Goal: Information Seeking & Learning: Learn about a topic

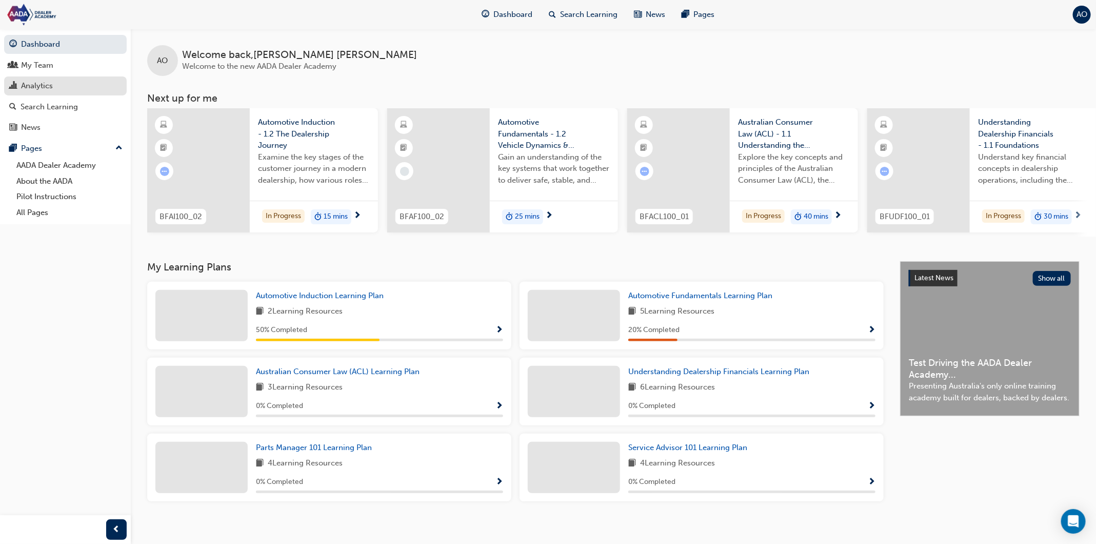
click at [36, 84] on div "Analytics" at bounding box center [37, 86] width 32 height 12
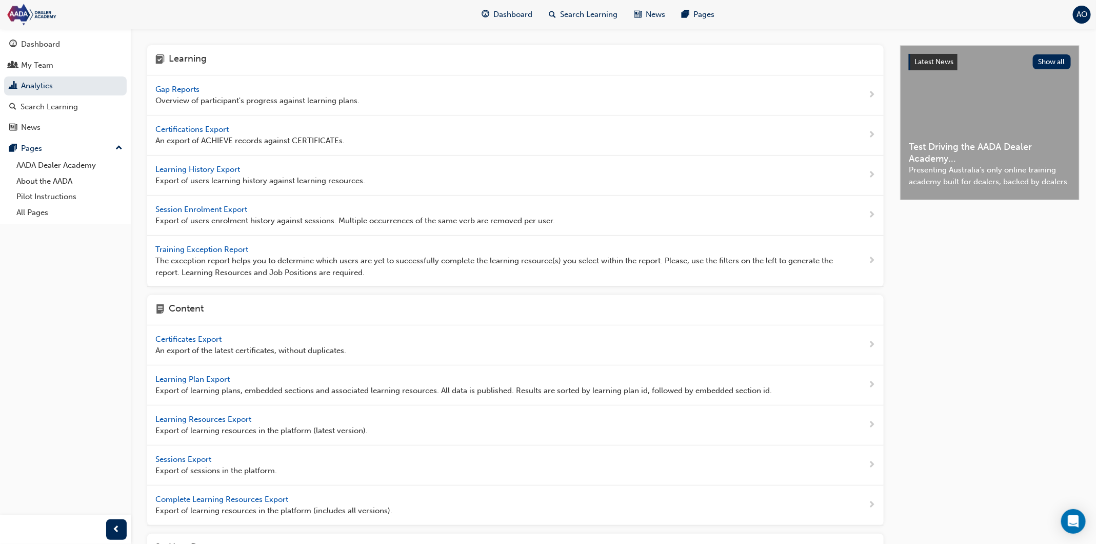
click at [189, 90] on span "Gap Reports" at bounding box center [178, 89] width 46 height 9
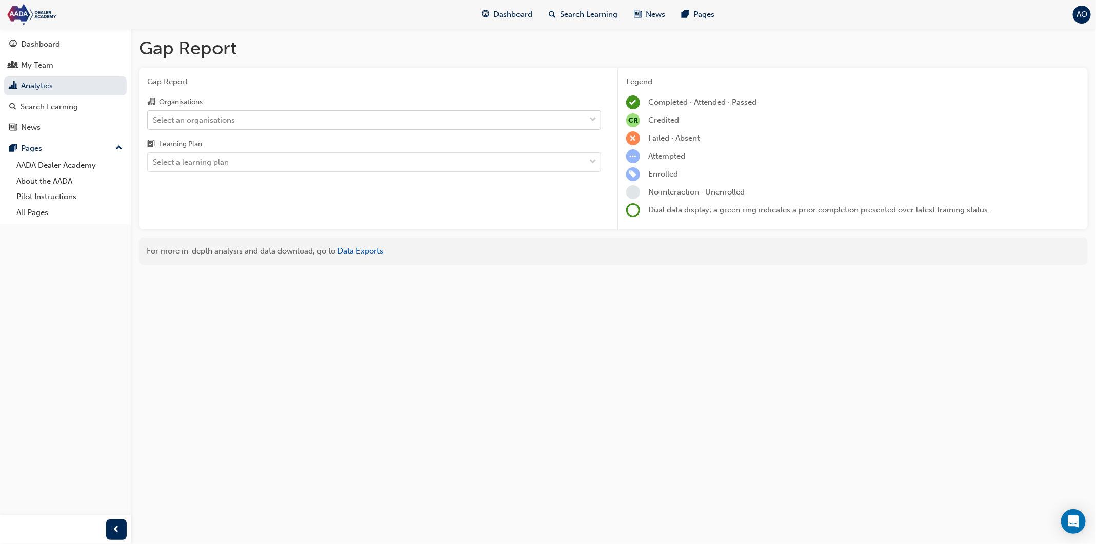
click at [212, 119] on div "Select an organisations" at bounding box center [194, 120] width 82 height 12
click at [154, 119] on input "Organisations Select an organisations" at bounding box center [153, 119] width 1 height 9
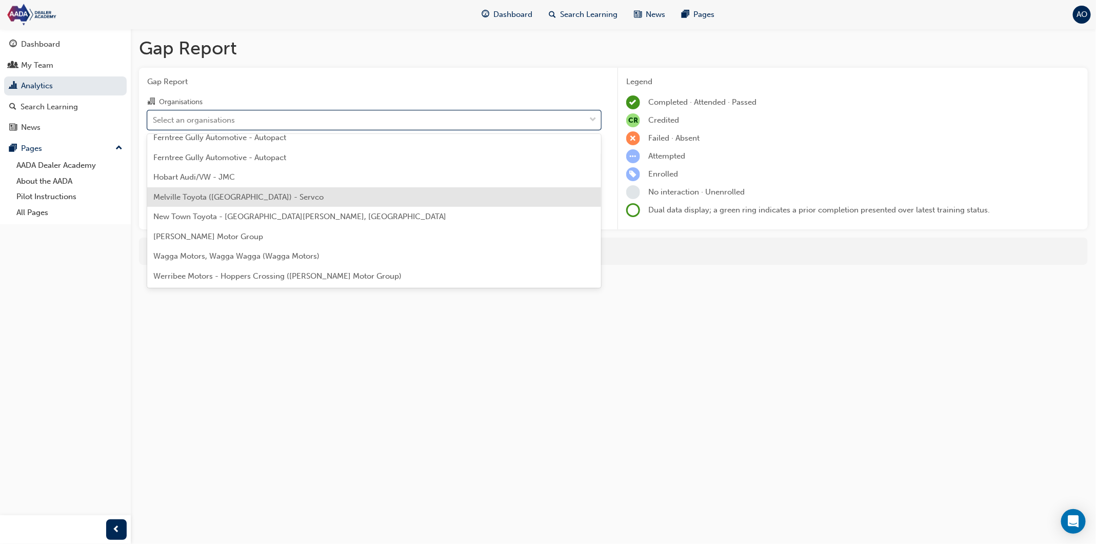
scroll to position [146, 0]
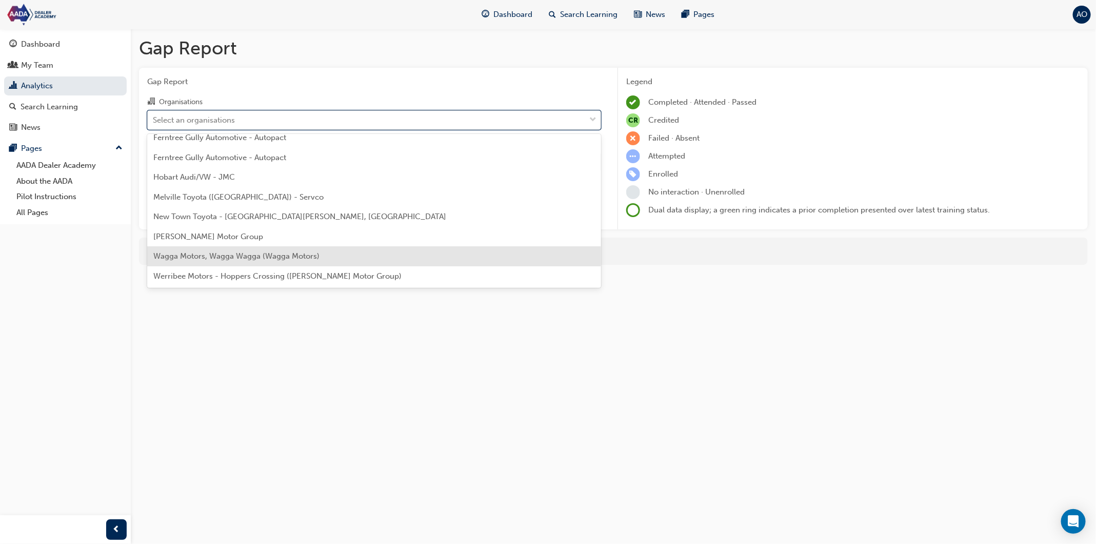
click at [226, 256] on span "Wagga Motors, Wagga Wagga (Wagga Motors)" at bounding box center [236, 255] width 166 height 9
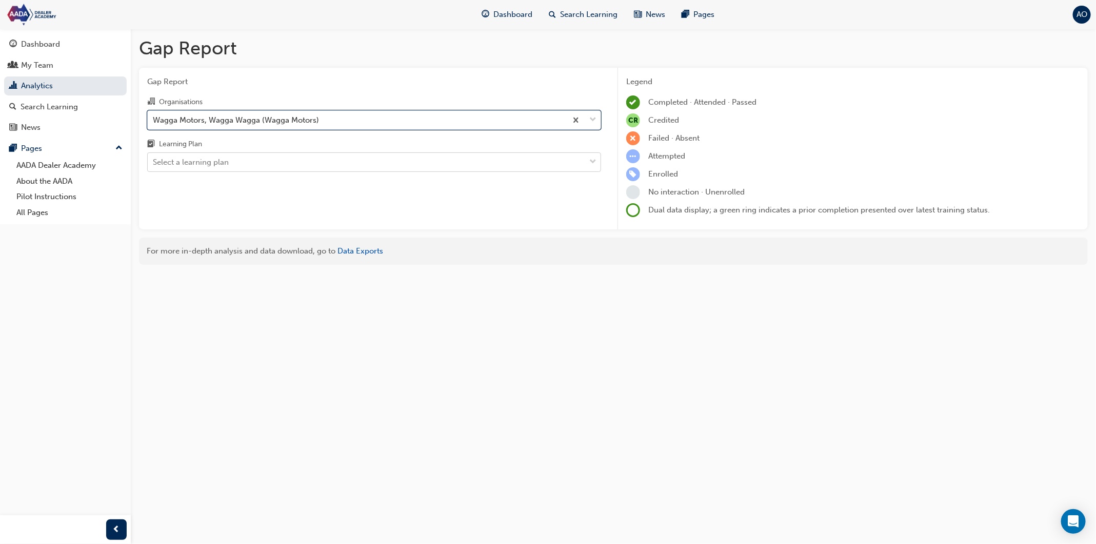
click at [222, 163] on div "Select a learning plan" at bounding box center [191, 162] width 76 height 12
click at [154, 163] on input "Learning Plan Select a learning plan" at bounding box center [153, 161] width 1 height 9
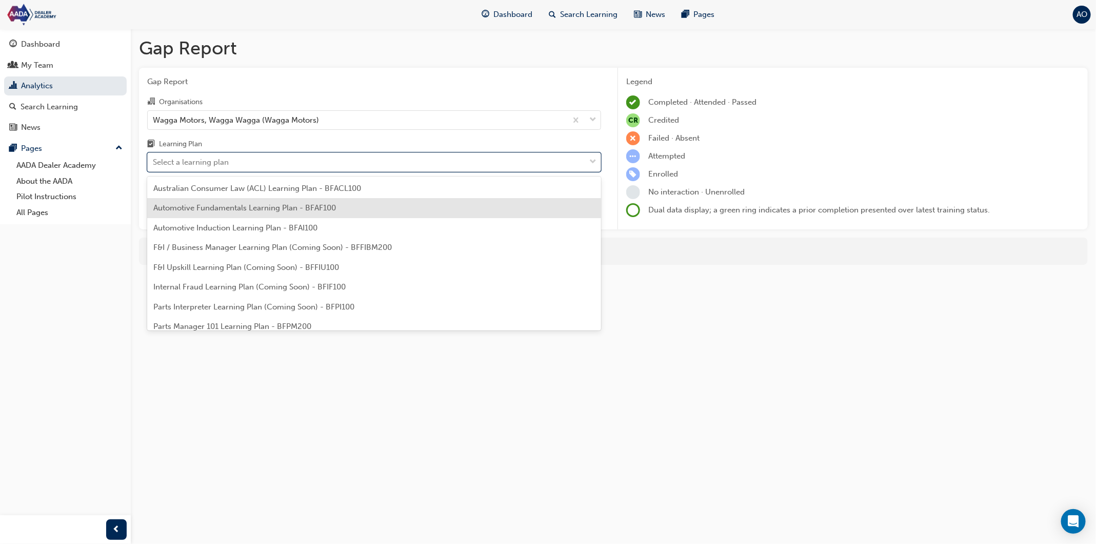
click at [226, 213] on div "Automotive Fundamentals Learning Plan - BFAF100" at bounding box center [374, 208] width 454 height 20
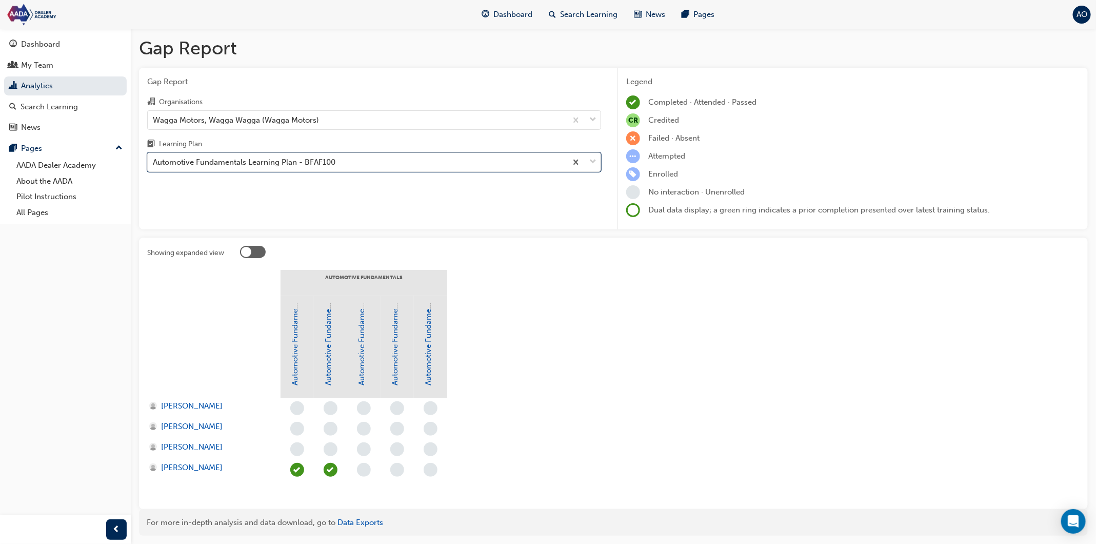
scroll to position [31, 0]
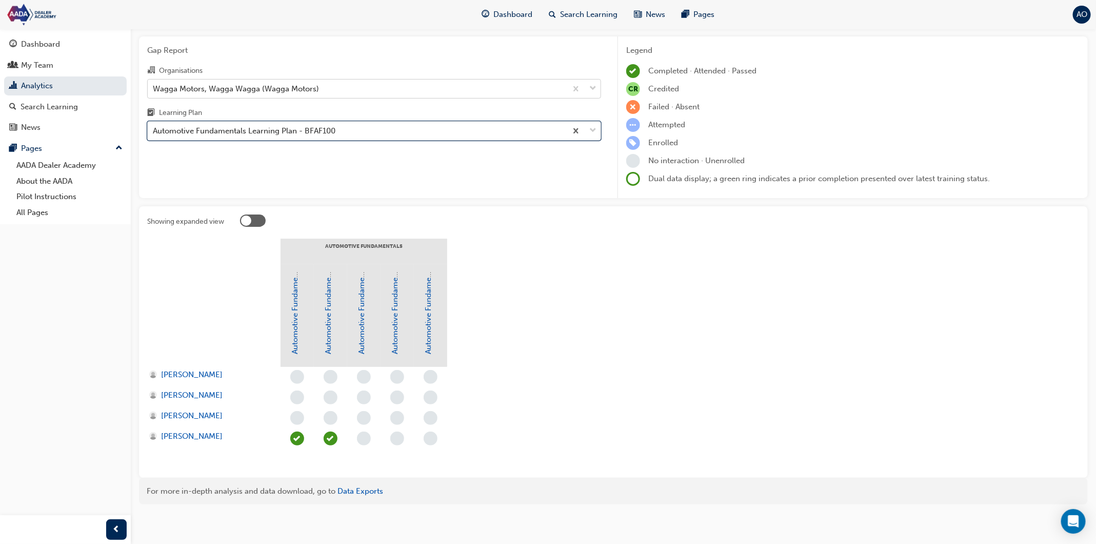
click at [375, 85] on div "Wagga Motors, Wagga Wagga (Wagga Motors)" at bounding box center [357, 89] width 419 height 18
click at [154, 85] on input "Organisations Wagga Motors, Wagga Wagga (Wagga Motors)" at bounding box center [153, 88] width 1 height 9
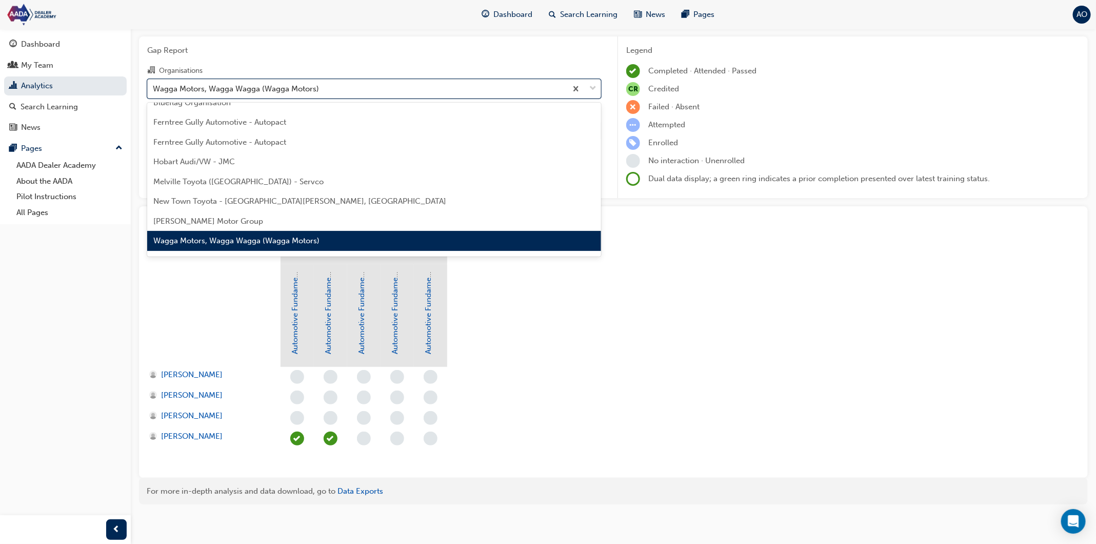
scroll to position [146, 0]
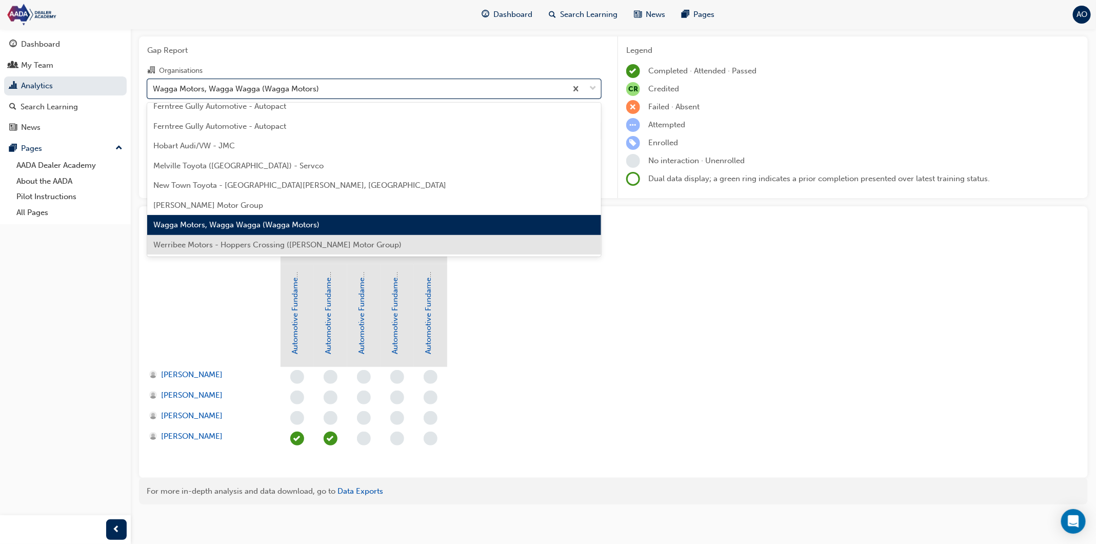
click at [374, 244] on div "Werribee Motors - Hoppers Crossing ([PERSON_NAME] Motor Group)" at bounding box center [374, 245] width 454 height 20
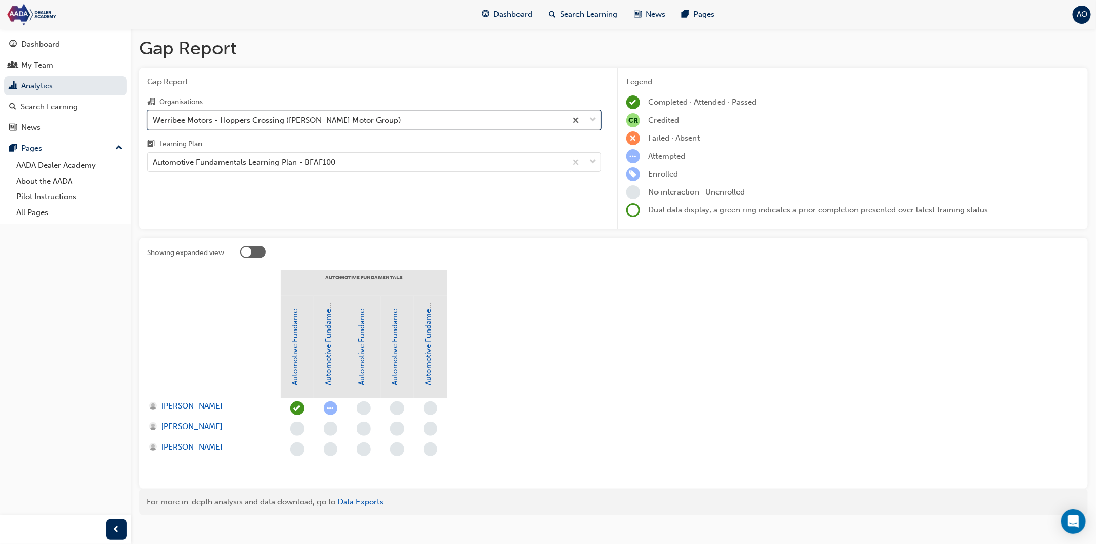
click at [362, 127] on div "Werribee Motors - Hoppers Crossing ([PERSON_NAME] Motor Group)" at bounding box center [357, 120] width 419 height 18
click at [154, 124] on input "Organisations option Werribee Motors - Hoppers Crossing ([PERSON_NAME] Motor Gr…" at bounding box center [153, 119] width 1 height 9
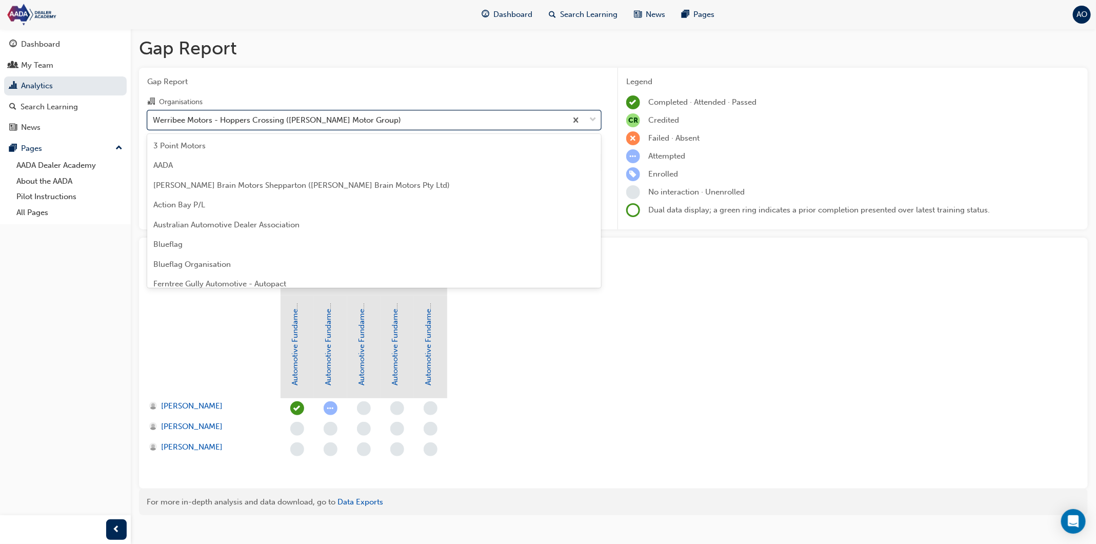
scroll to position [146, 0]
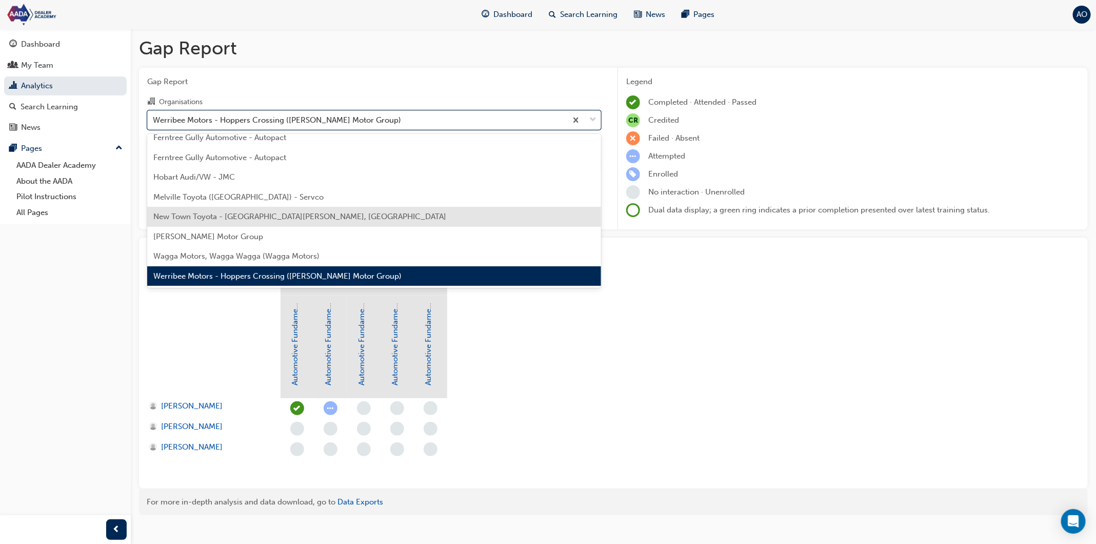
click at [360, 215] on div "New Town Toyota - [GEOGRAPHIC_DATA][PERSON_NAME], [GEOGRAPHIC_DATA]" at bounding box center [374, 217] width 454 height 20
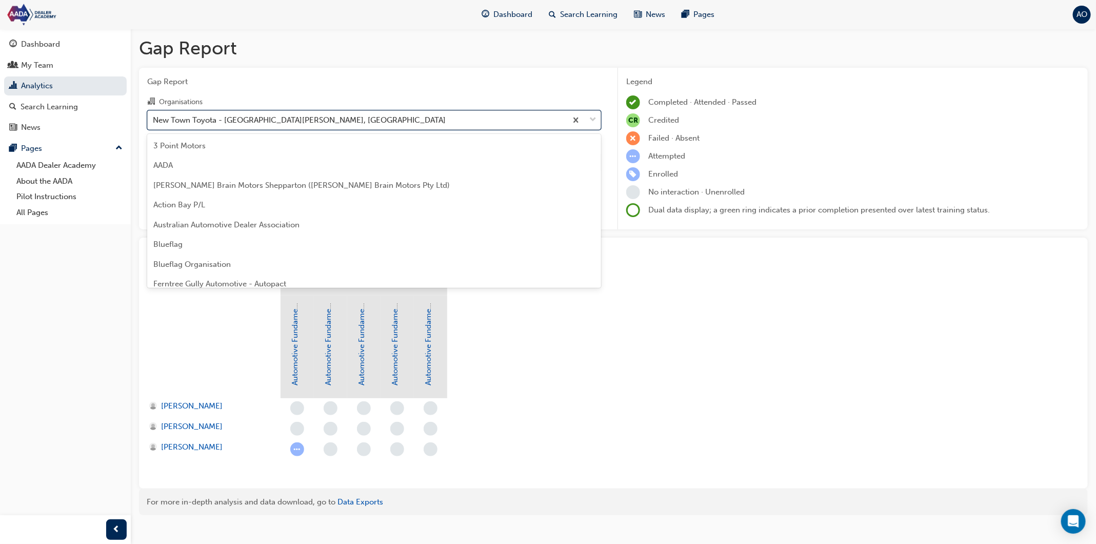
click at [352, 115] on div "New Town Toyota - [GEOGRAPHIC_DATA][PERSON_NAME], [GEOGRAPHIC_DATA]" at bounding box center [357, 120] width 419 height 18
click at [154, 115] on input "Organisations option New Town Toyota - [GEOGRAPHIC_DATA][PERSON_NAME], [GEOGRAP…" at bounding box center [153, 119] width 1 height 9
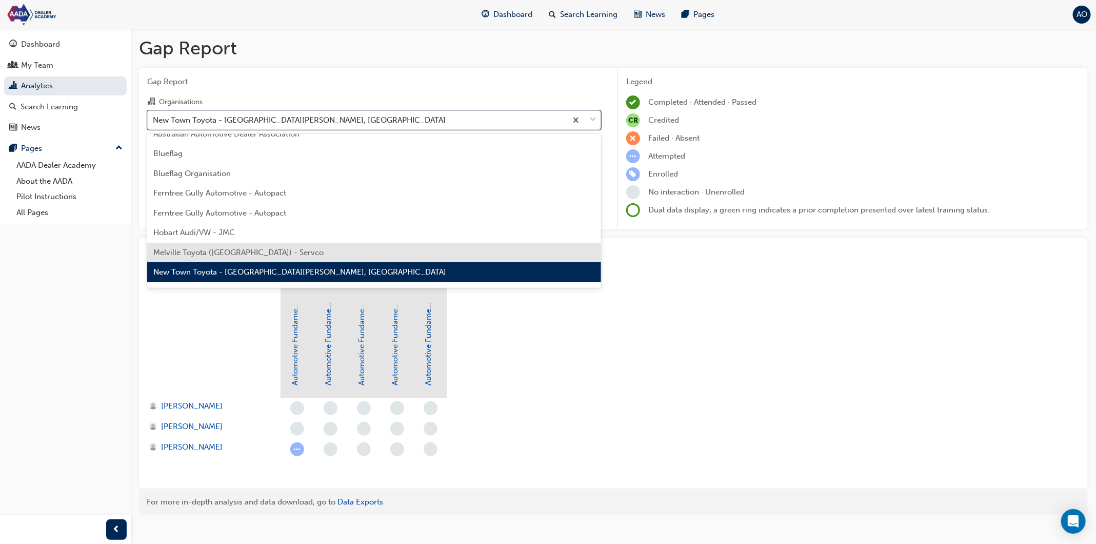
click at [335, 248] on div "Melville Toyota ([GEOGRAPHIC_DATA]) - Servco" at bounding box center [374, 253] width 454 height 20
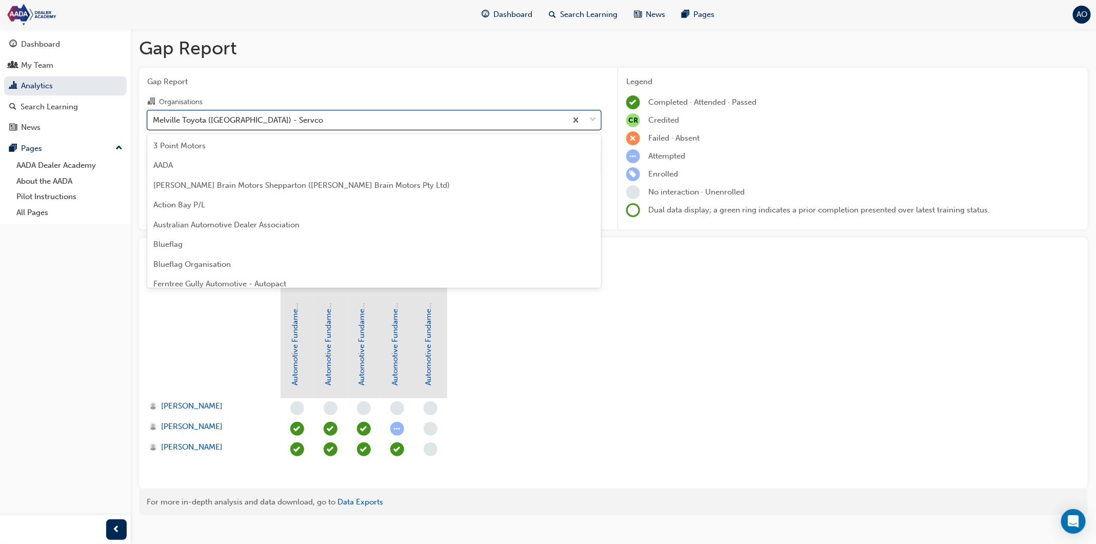
click at [291, 118] on div "Melville Toyota ([GEOGRAPHIC_DATA]) - Servco" at bounding box center [357, 120] width 419 height 18
click at [154, 118] on input "Organisations option Melville Toyota ([GEOGRAPHIC_DATA]) - Servco, selected. op…" at bounding box center [153, 119] width 1 height 9
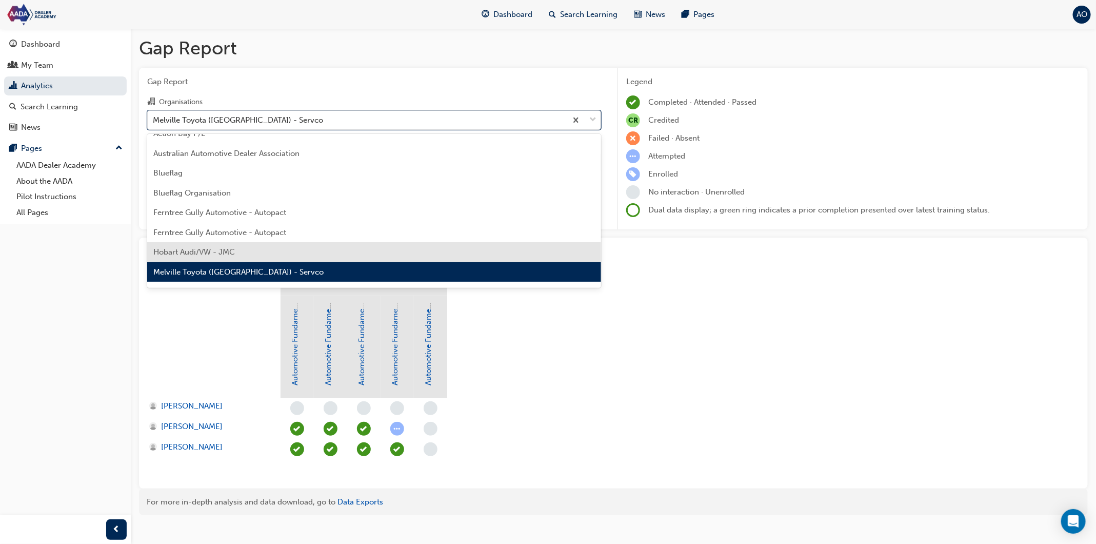
click at [299, 243] on div "Hobart Audi/VW - JMC" at bounding box center [374, 252] width 454 height 20
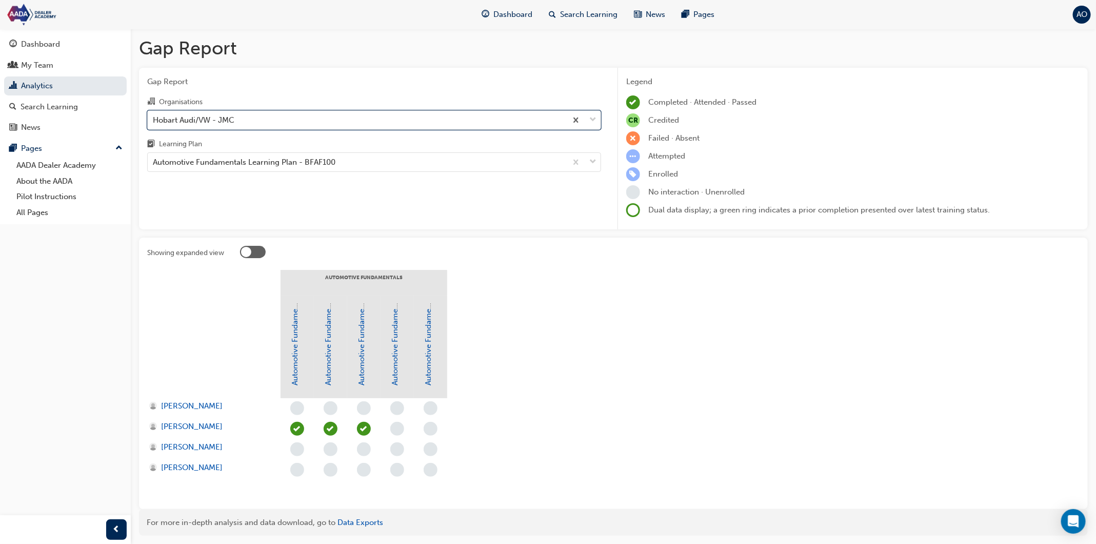
scroll to position [6, 0]
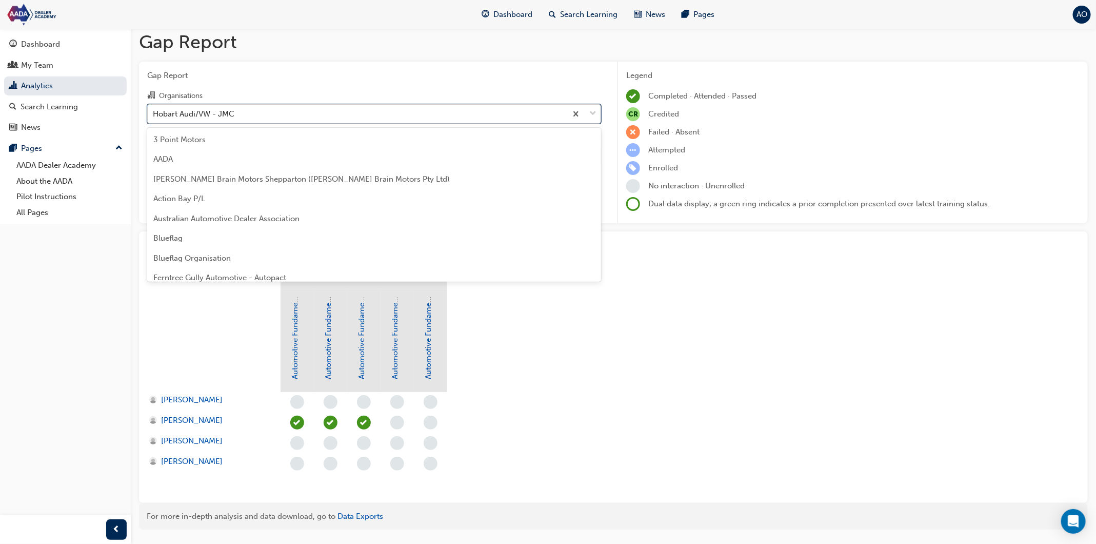
click at [403, 112] on div "Hobart Audi/VW - JMC" at bounding box center [357, 114] width 419 height 18
click at [154, 112] on input "Organisations option Hobart Audi/VW - JMC, selected. option Hobart Audi/VW - JM…" at bounding box center [153, 113] width 1 height 9
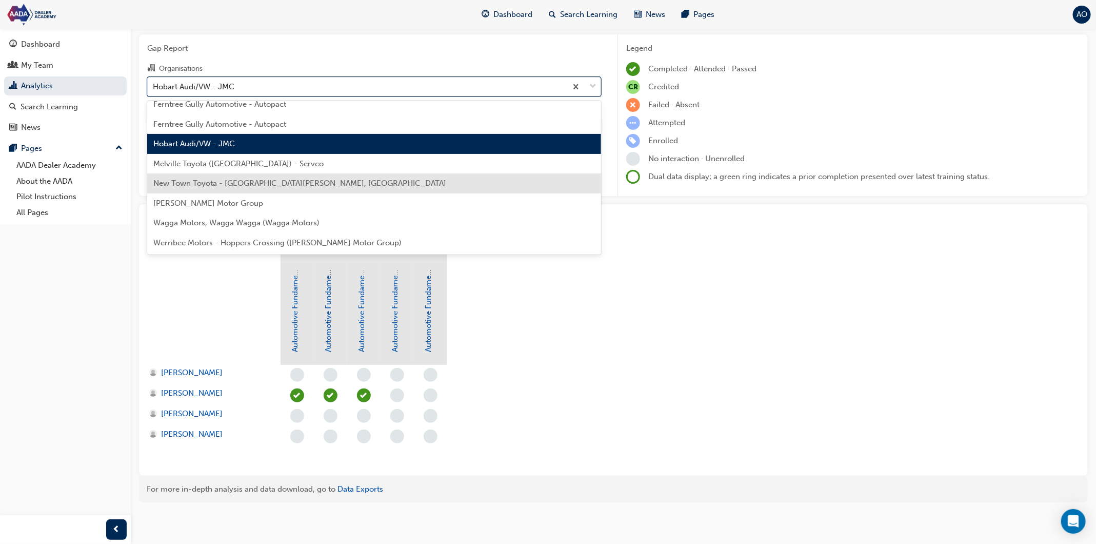
scroll to position [146, 0]
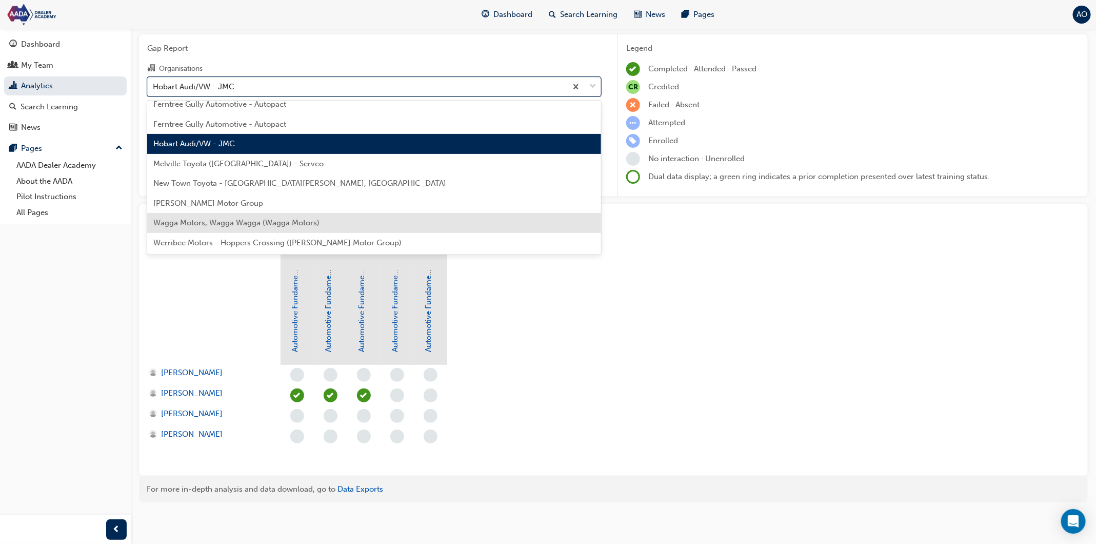
click at [390, 225] on div "Wagga Motors, Wagga Wagga (Wagga Motors)" at bounding box center [374, 223] width 454 height 20
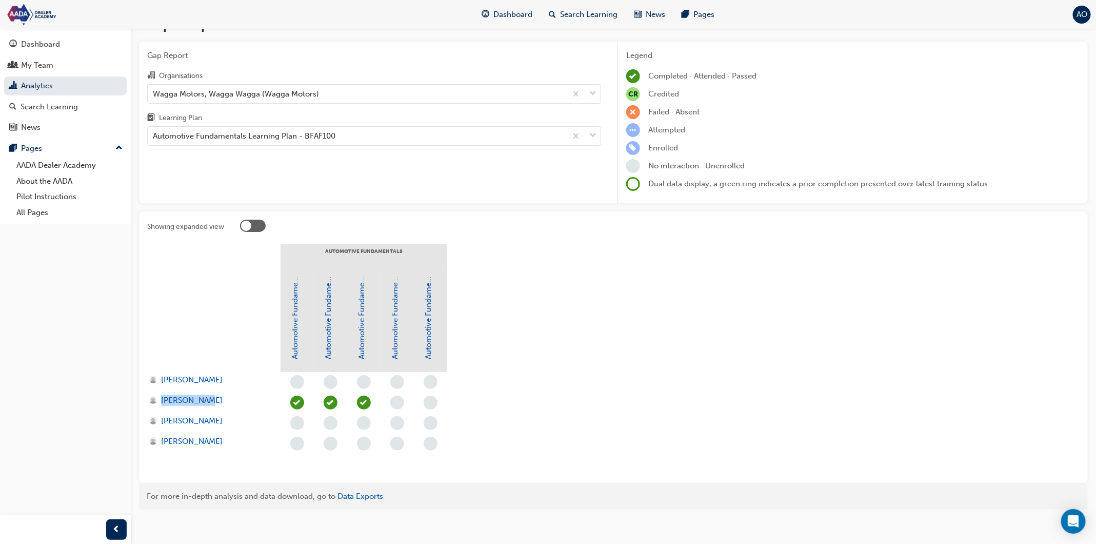
scroll to position [31, 0]
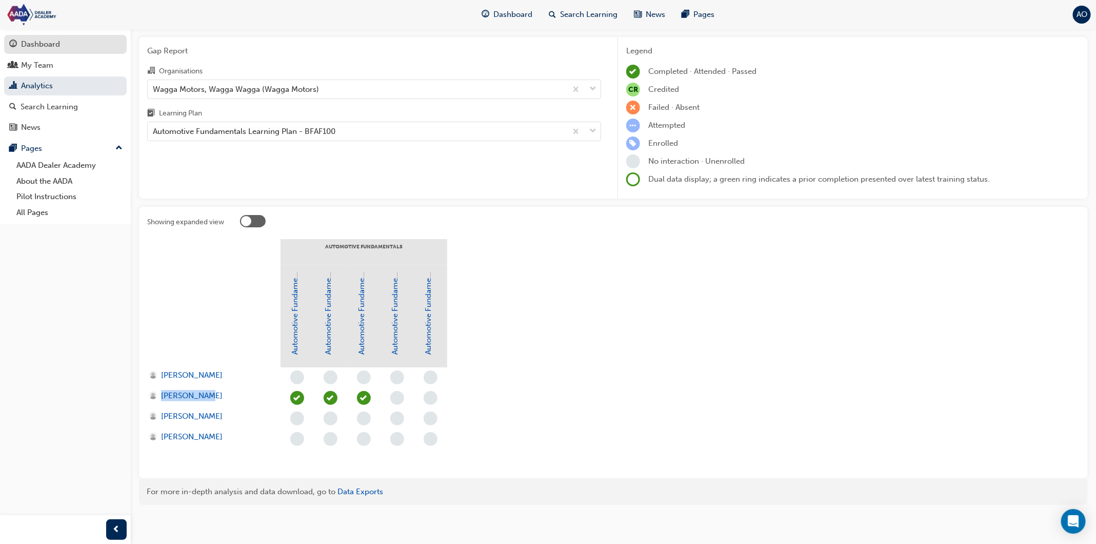
click at [86, 47] on div "Dashboard" at bounding box center [65, 44] width 112 height 13
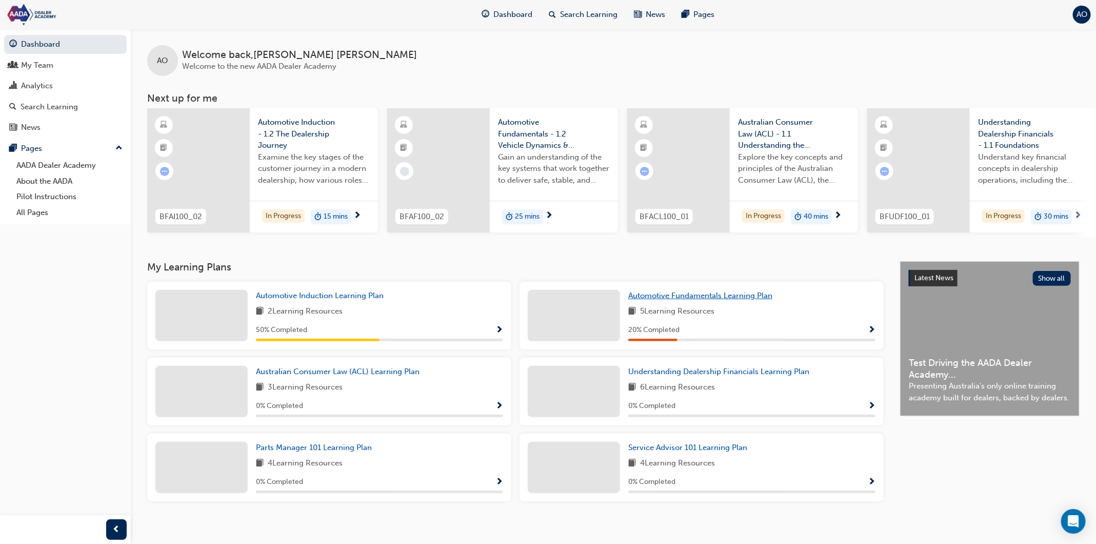
click at [690, 297] on span "Automotive Fundamentals Learning Plan" at bounding box center [700, 295] width 144 height 9
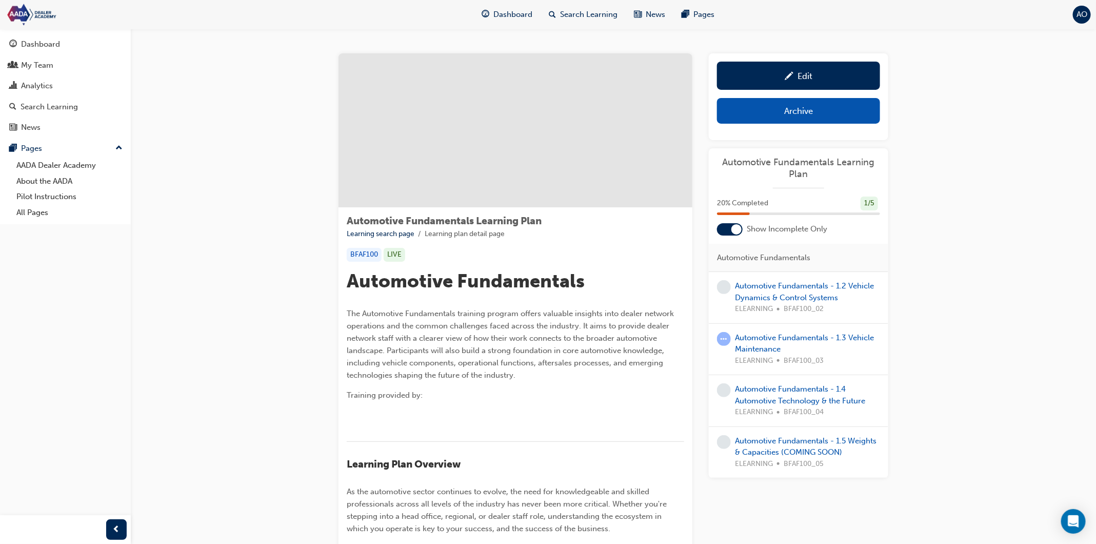
click at [725, 228] on div at bounding box center [730, 229] width 26 height 12
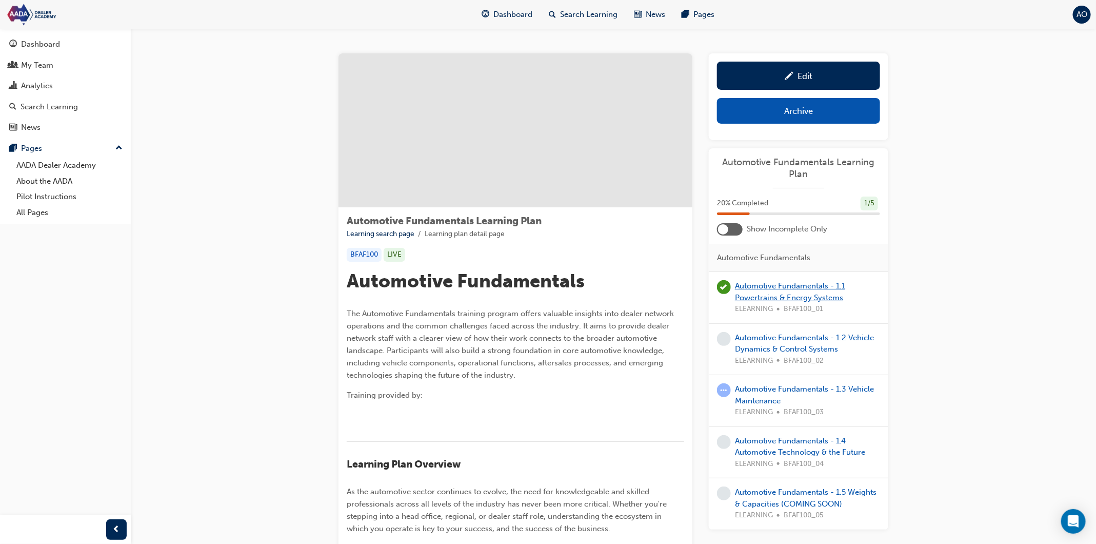
click at [777, 289] on link "Automotive Fundamentals - 1.1 Powertrains & Energy Systems" at bounding box center [790, 291] width 110 height 21
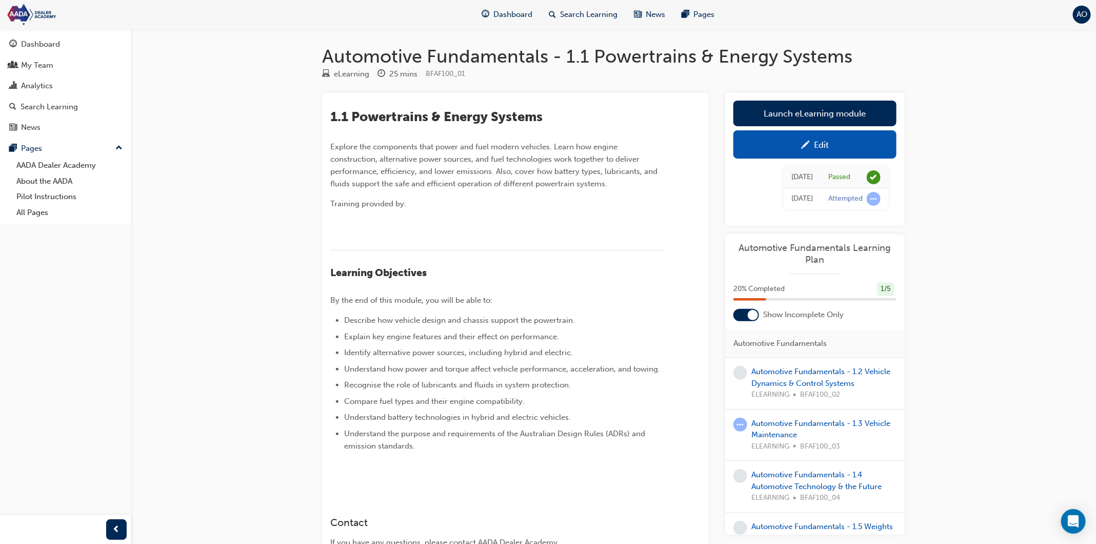
click at [798, 117] on link "Launch eLearning module" at bounding box center [815, 114] width 163 height 26
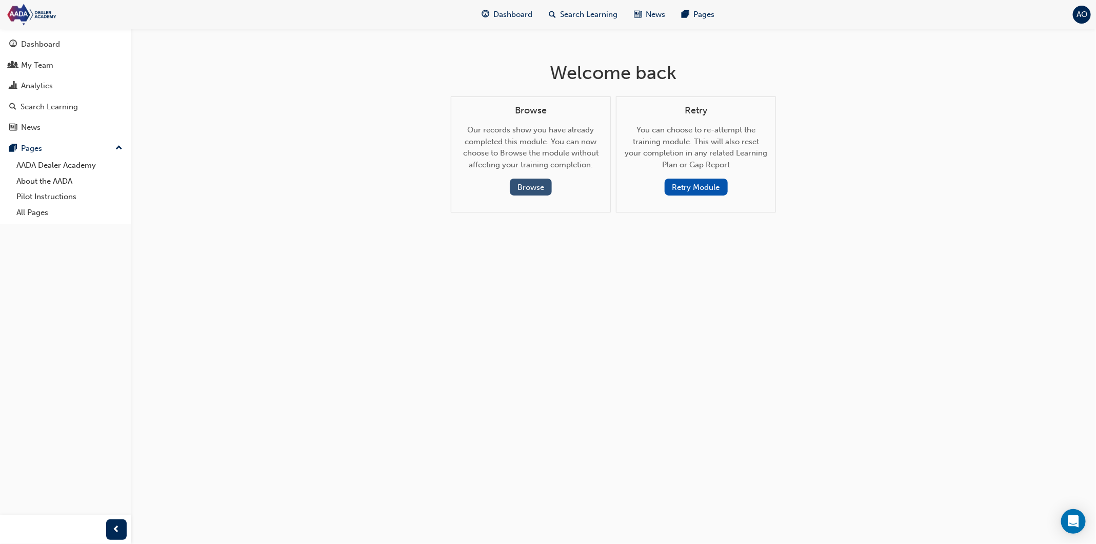
click at [542, 190] on button "Browse" at bounding box center [531, 187] width 42 height 17
click at [537, 190] on button "Browse" at bounding box center [531, 187] width 42 height 17
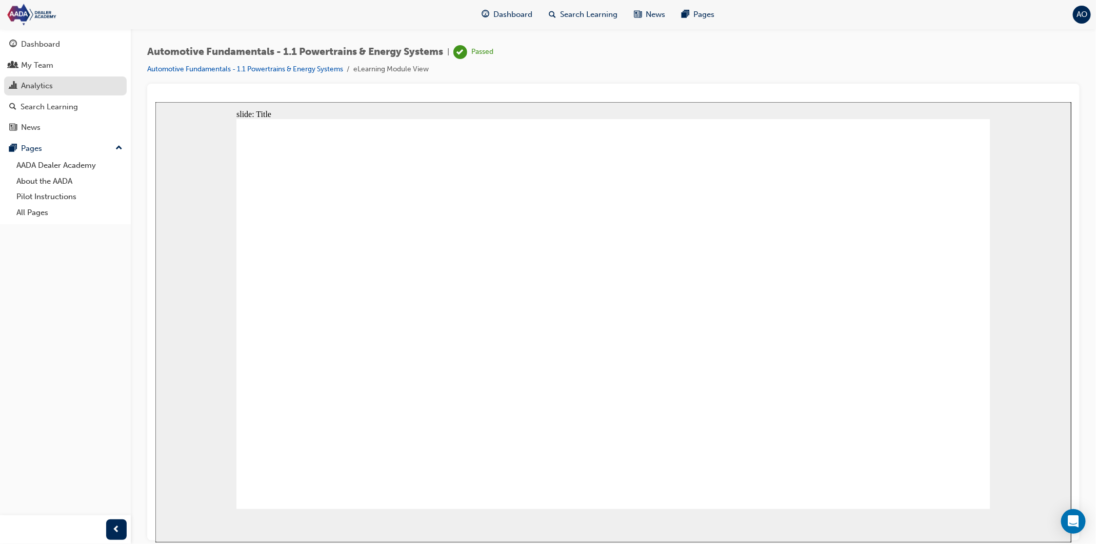
click at [49, 87] on div "Analytics" at bounding box center [37, 86] width 32 height 12
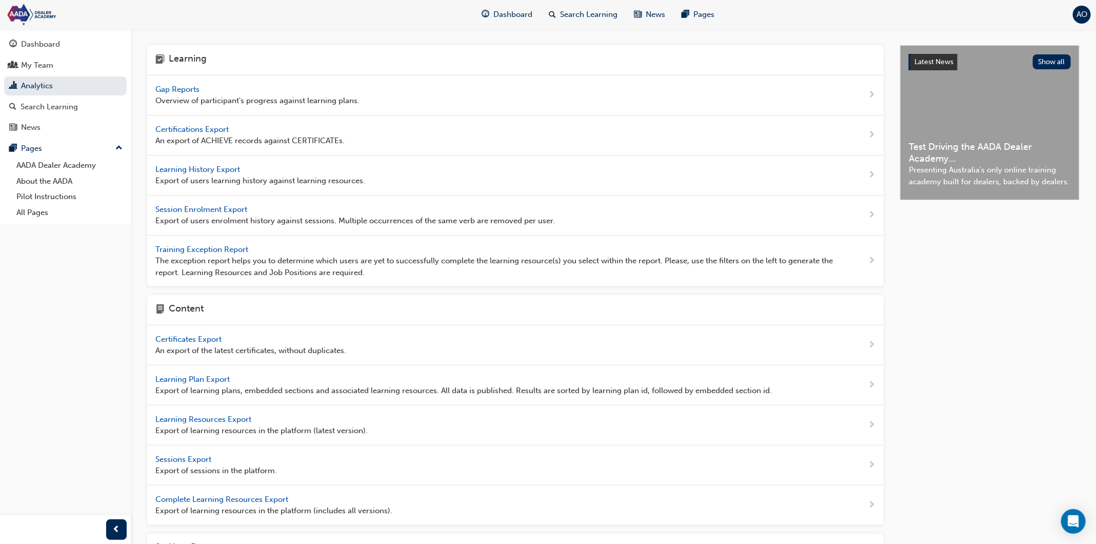
click at [189, 92] on span "Gap Reports" at bounding box center [178, 89] width 46 height 9
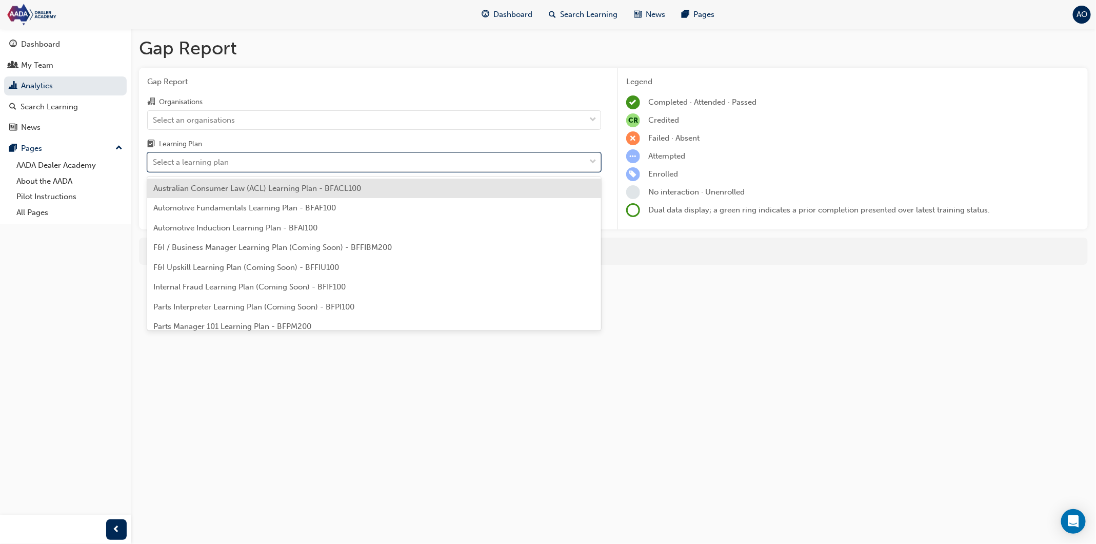
click at [215, 162] on div "Select a learning plan" at bounding box center [191, 162] width 76 height 12
click at [154, 162] on input "Learning Plan option Australian Consumer Law (ACL) Learning Plan - BFACL100 foc…" at bounding box center [153, 161] width 1 height 9
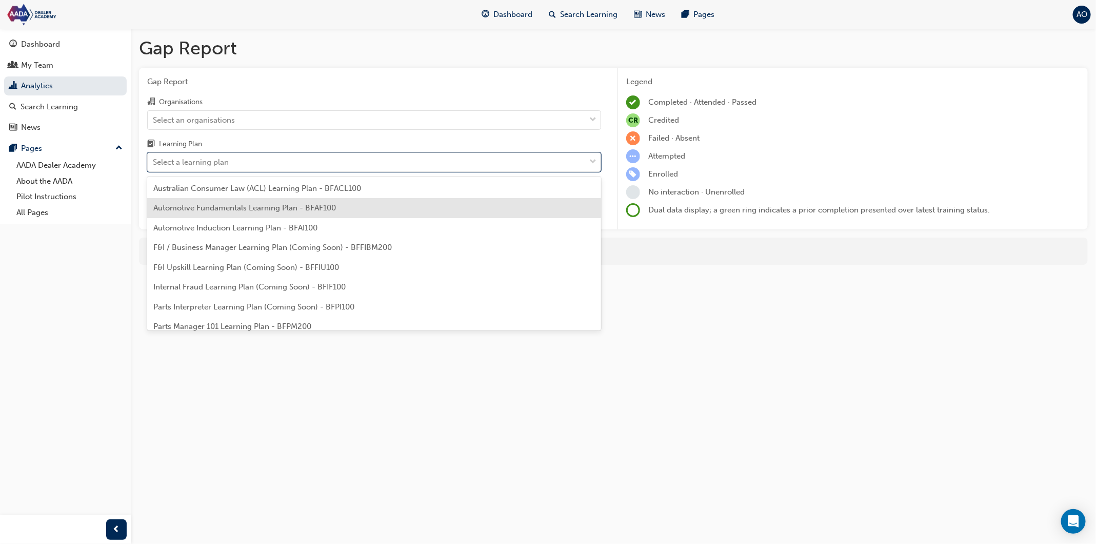
click at [246, 214] on div "Automotive Fundamentals Learning Plan - BFAF100" at bounding box center [374, 208] width 454 height 20
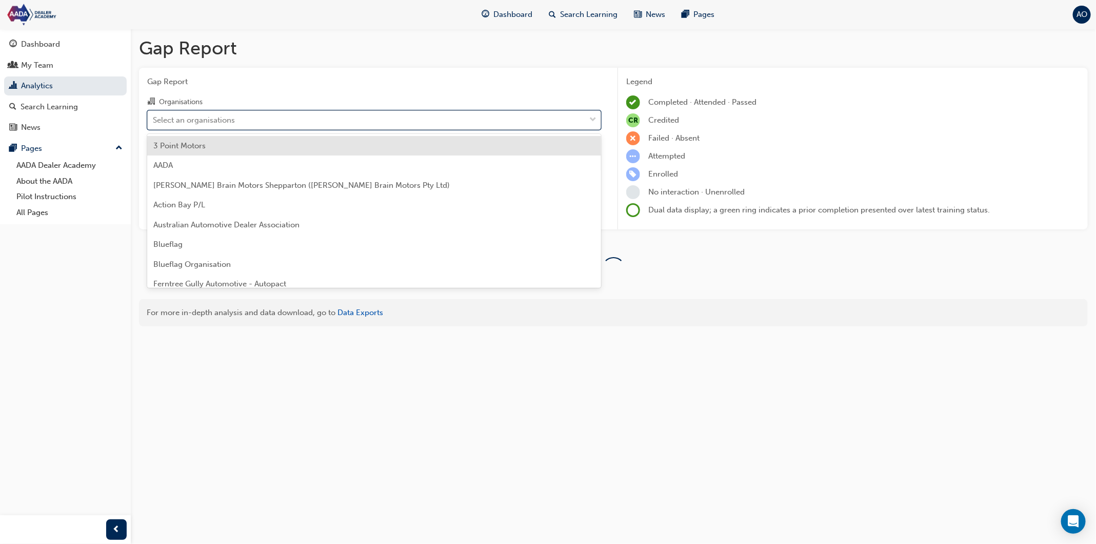
click at [243, 123] on div "Select an organisations" at bounding box center [367, 120] width 438 height 18
click at [154, 123] on input "Organisations option 3 Point Motors focused, 1 of 15. 15 results available. Use…" at bounding box center [153, 119] width 1 height 9
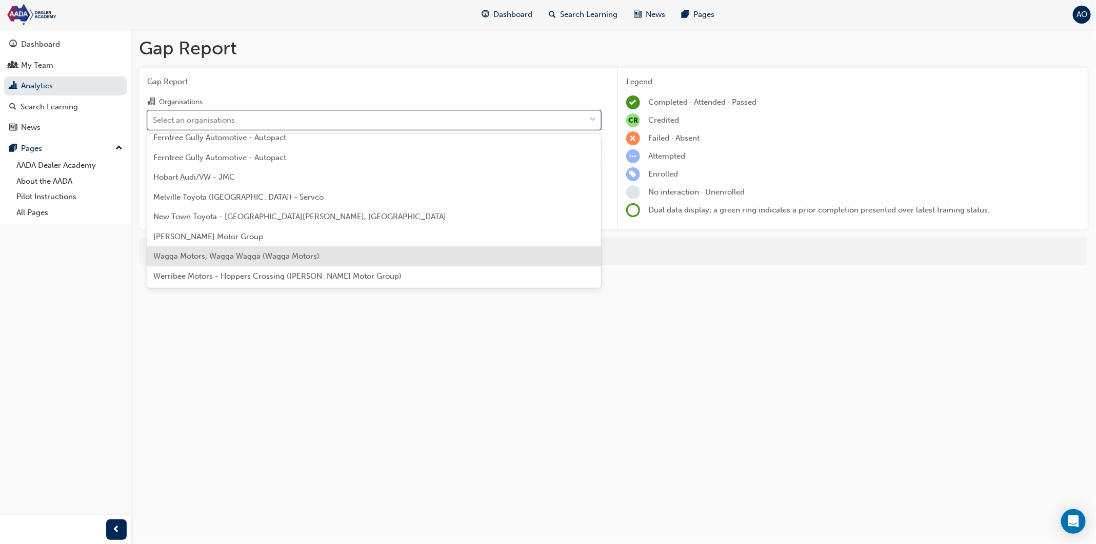
scroll to position [146, 0]
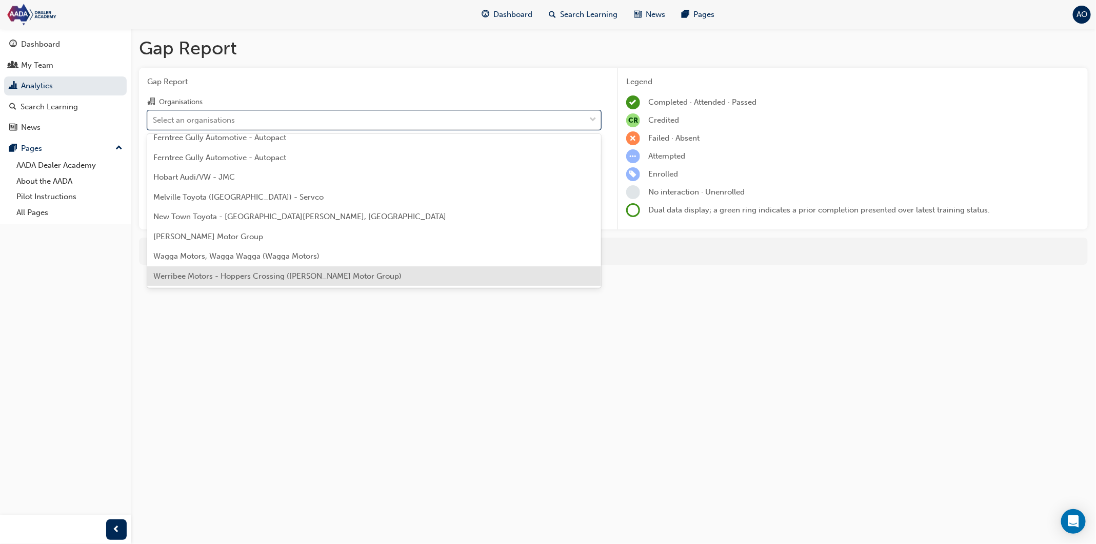
click at [272, 280] on span "Werribee Motors - Hoppers Crossing ([PERSON_NAME] Motor Group)" at bounding box center [277, 275] width 248 height 9
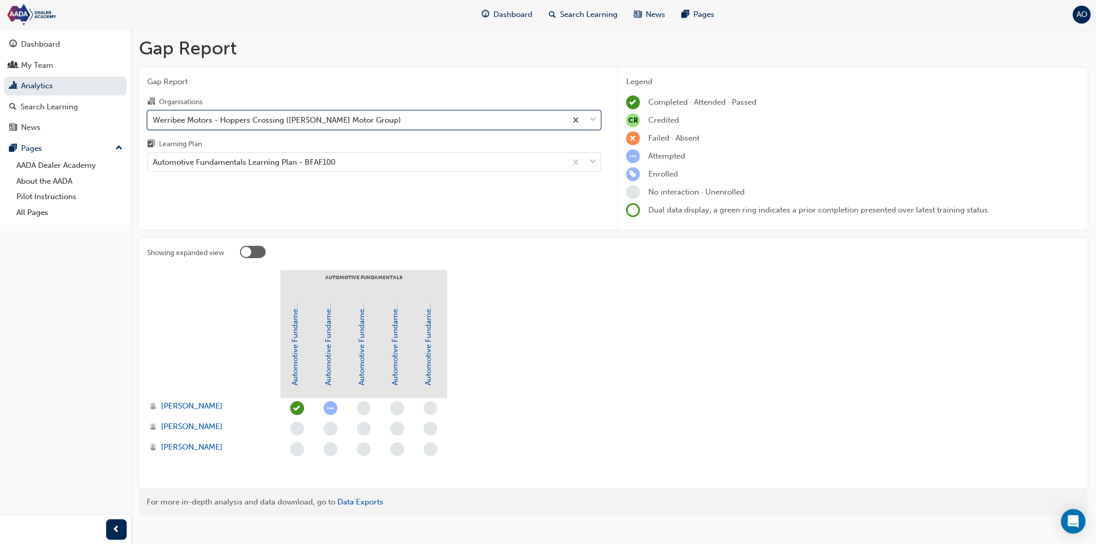
scroll to position [13, 0]
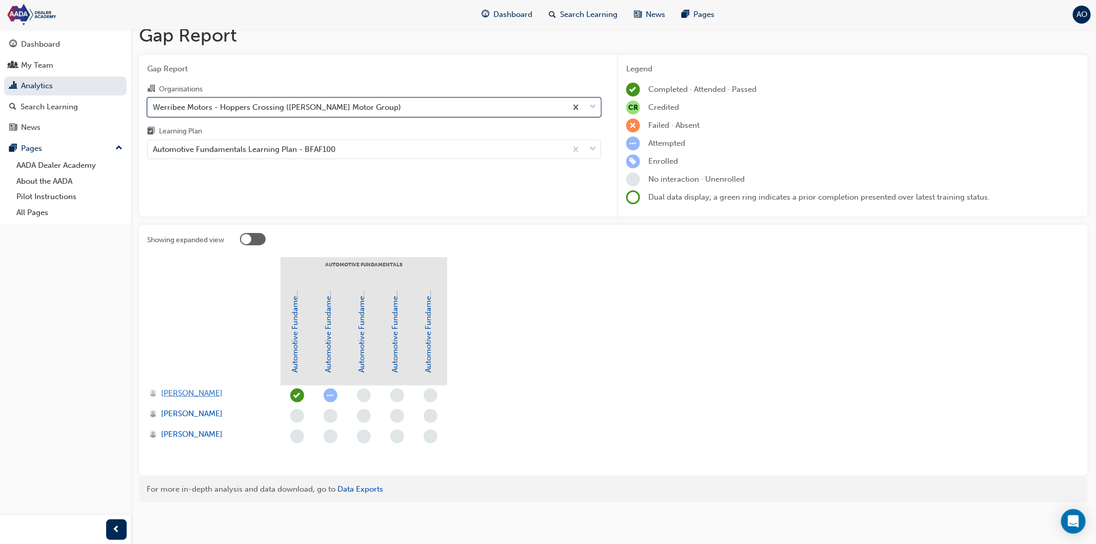
click at [182, 391] on span "[PERSON_NAME]" at bounding box center [192, 393] width 62 height 12
